Goal: Complete application form

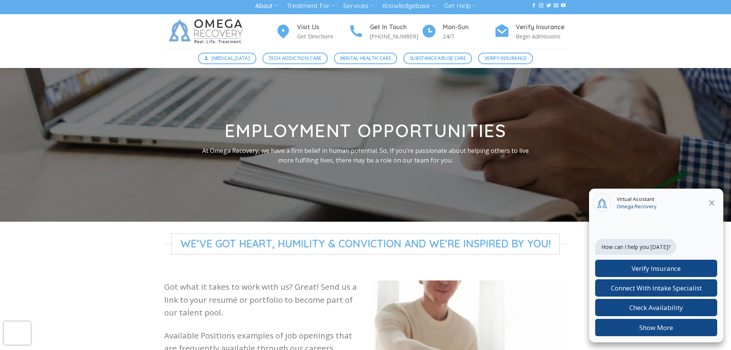
scroll to position [3, 0]
click at [712, 205] on icon at bounding box center [712, 202] width 9 height 9
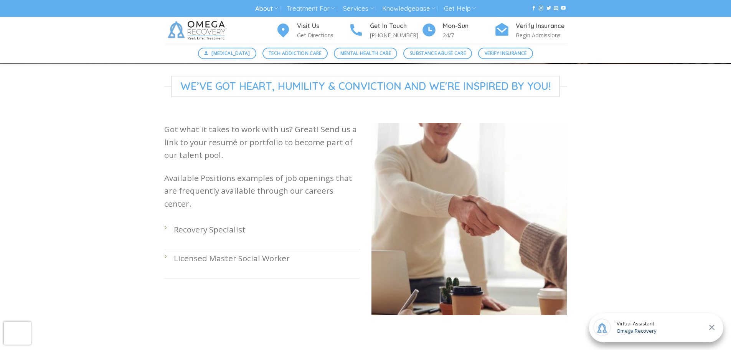
scroll to position [161, 0]
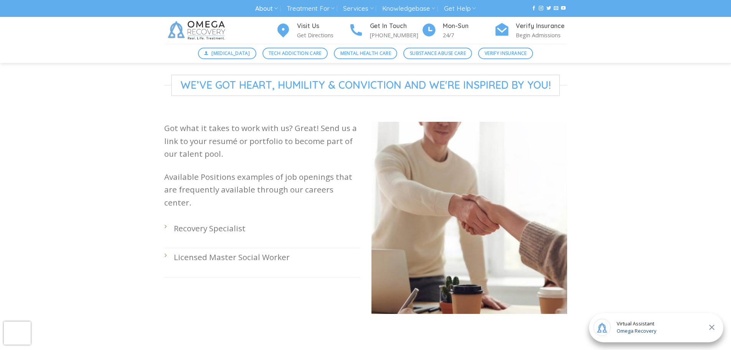
click at [204, 222] on p "Recovery Specialist" at bounding box center [267, 228] width 186 height 13
click at [676, 195] on div "We’ve Got Heart, Humility & Conviction and We're Inspired by You! Got what it t…" at bounding box center [365, 199] width 731 height 251
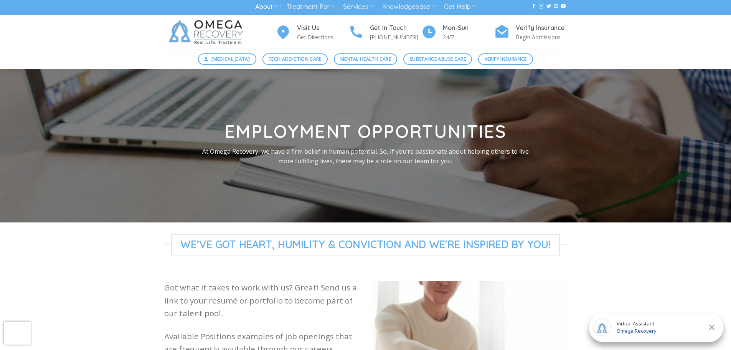
scroll to position [0, 0]
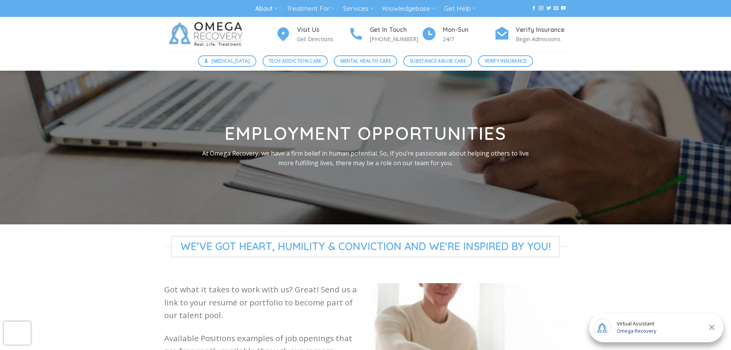
click at [438, 56] on link "Substance Abuse Care" at bounding box center [438, 61] width 69 height 12
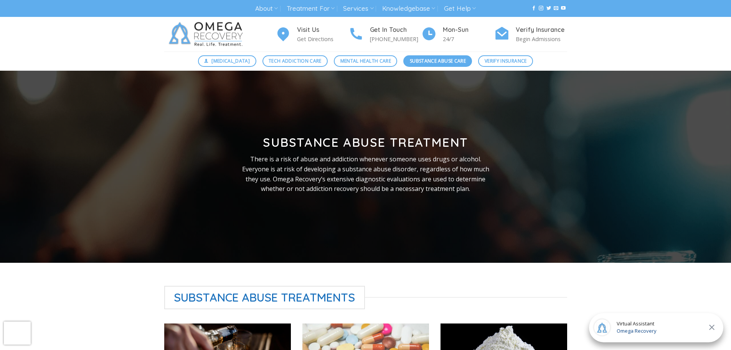
click at [441, 63] on span "Substance Abuse Care" at bounding box center [438, 60] width 56 height 7
click at [441, 59] on span "Substance Abuse Care" at bounding box center [438, 60] width 56 height 7
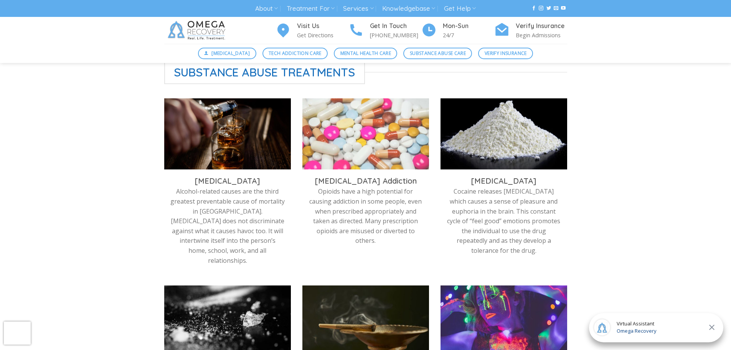
scroll to position [225, 0]
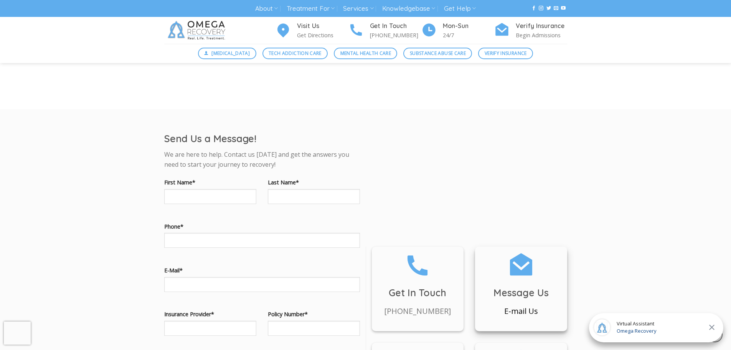
click at [566, 285] on h3 "Message Us" at bounding box center [521, 292] width 92 height 15
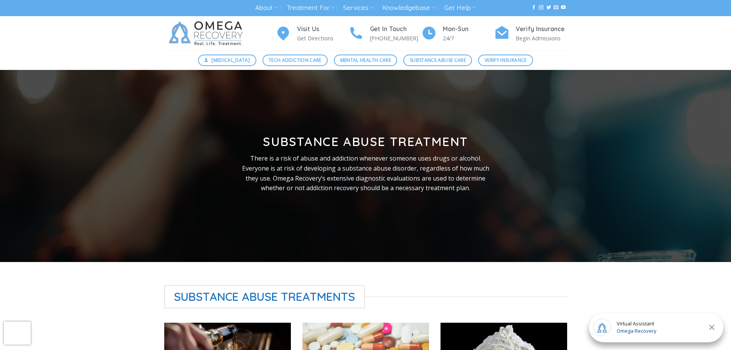
scroll to position [0, 0]
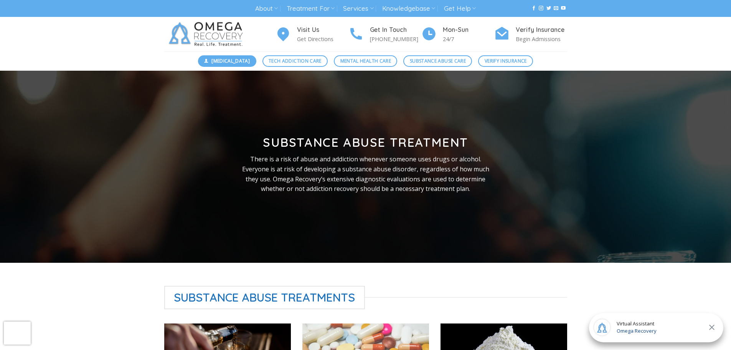
click at [233, 60] on span "[MEDICAL_DATA]" at bounding box center [231, 60] width 38 height 7
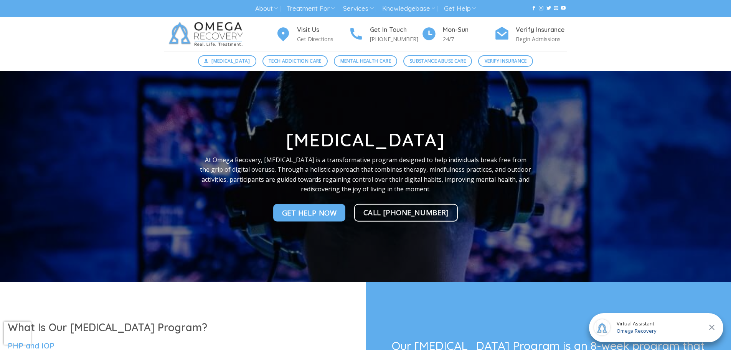
click at [657, 333] on div "Virtual Assistant Omega Recovery" at bounding box center [656, 327] width 134 height 29
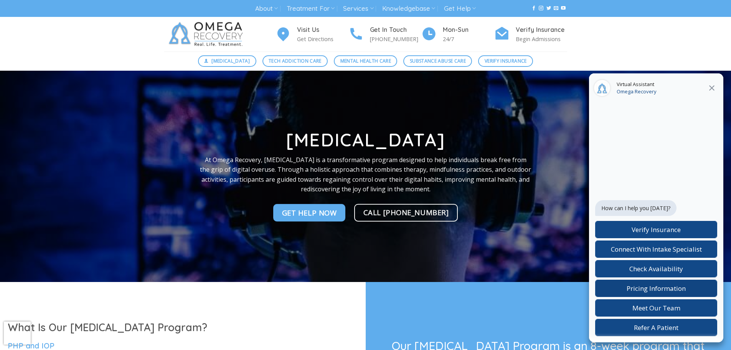
click at [674, 291] on span "Pricing Information" at bounding box center [656, 288] width 59 height 9
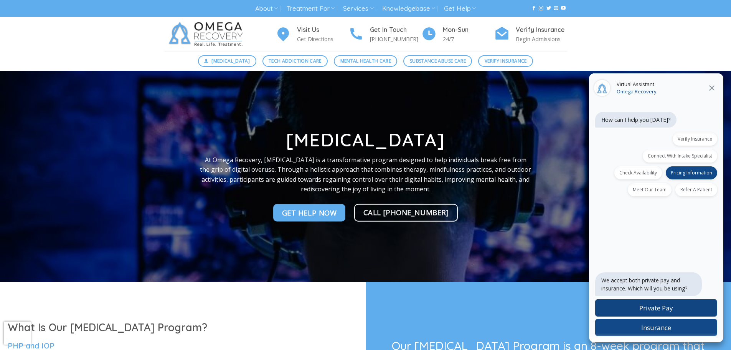
click at [665, 306] on span "Private Pay" at bounding box center [657, 307] width 34 height 9
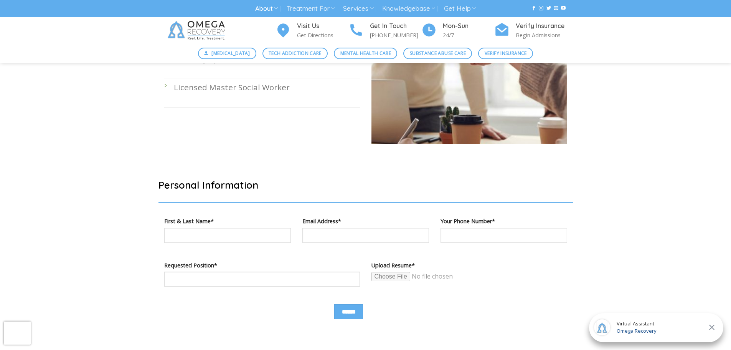
scroll to position [330, 0]
click at [208, 238] on input "Contact form" at bounding box center [227, 235] width 127 height 15
type input "****"
type input "**********"
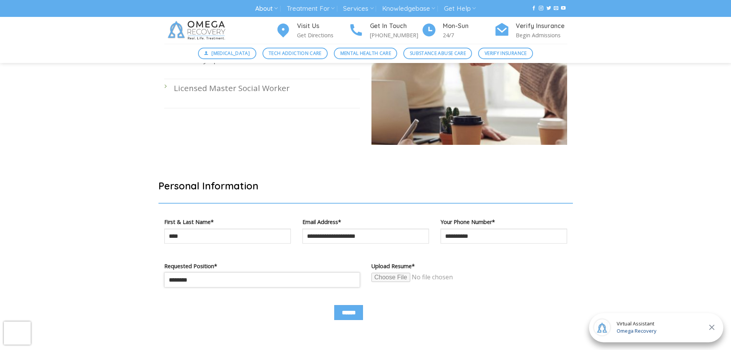
type input "********"
